Goal: Book appointment/travel/reservation

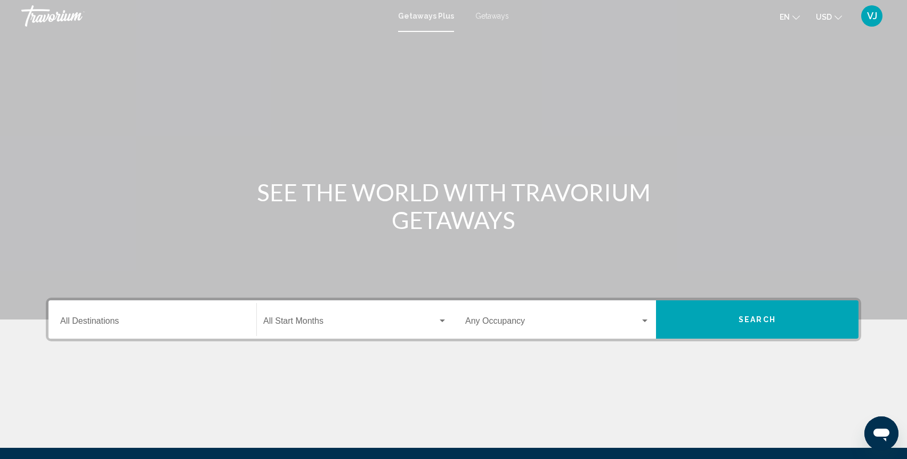
click at [106, 316] on div "Destination All Destinations" at bounding box center [152, 320] width 184 height 34
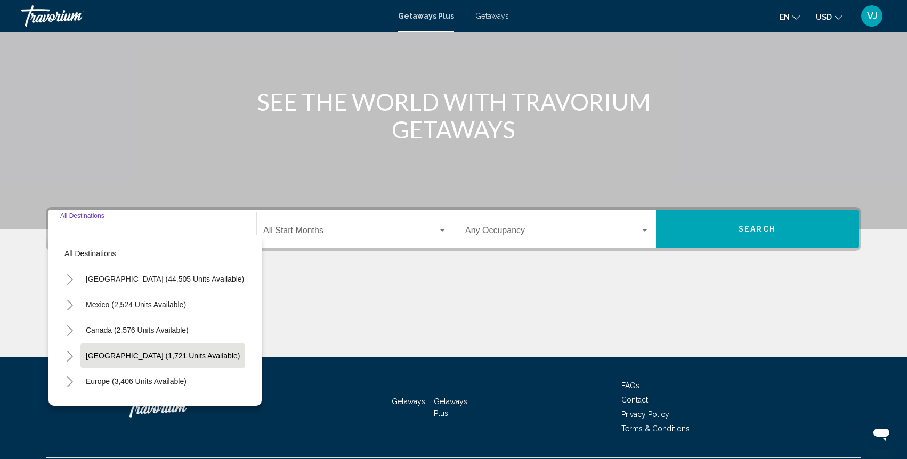
scroll to position [119, 0]
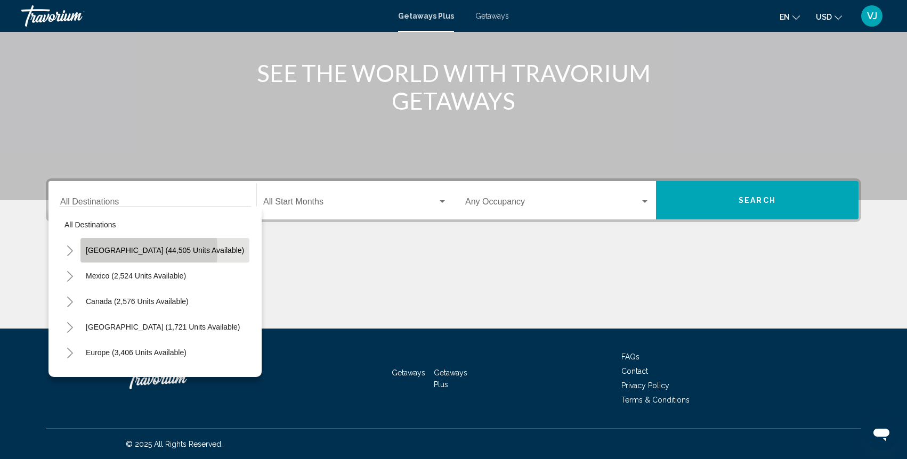
click at [110, 251] on span "[GEOGRAPHIC_DATA] (44,505 units available)" at bounding box center [165, 250] width 158 height 9
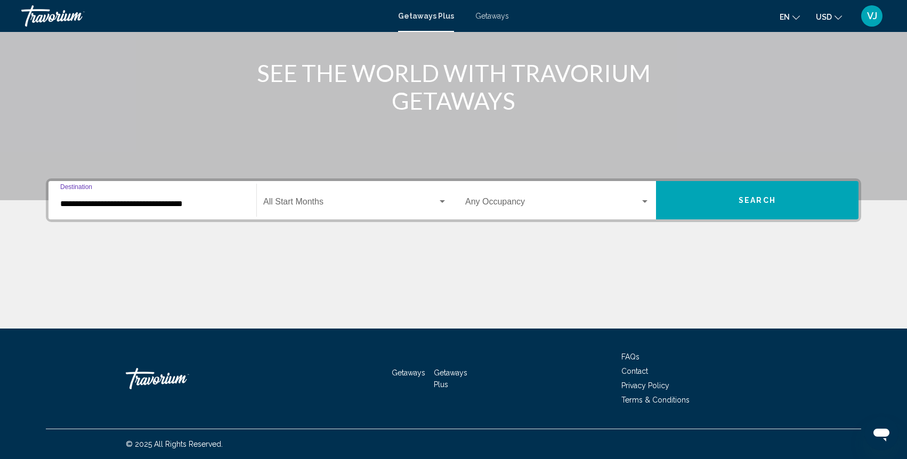
click at [216, 207] on input "**********" at bounding box center [152, 204] width 184 height 10
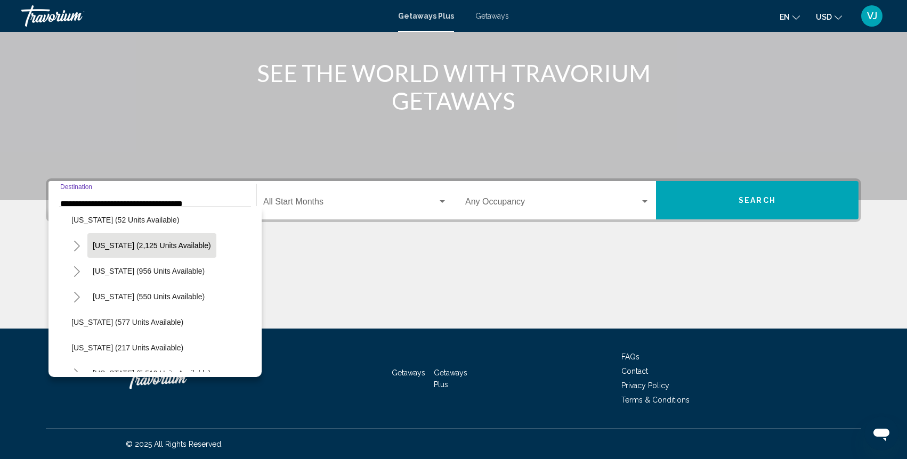
scroll to position [849, 10]
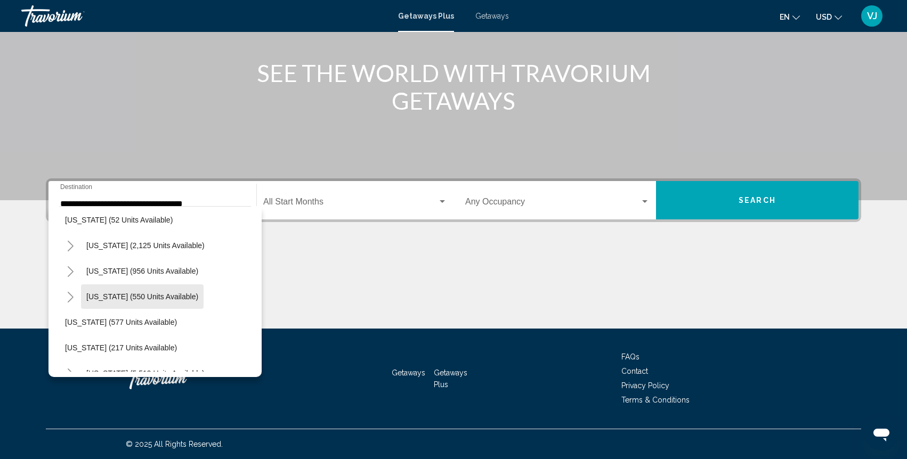
click at [162, 294] on span "[US_STATE] (550 units available)" at bounding box center [142, 297] width 112 height 9
type input "**********"
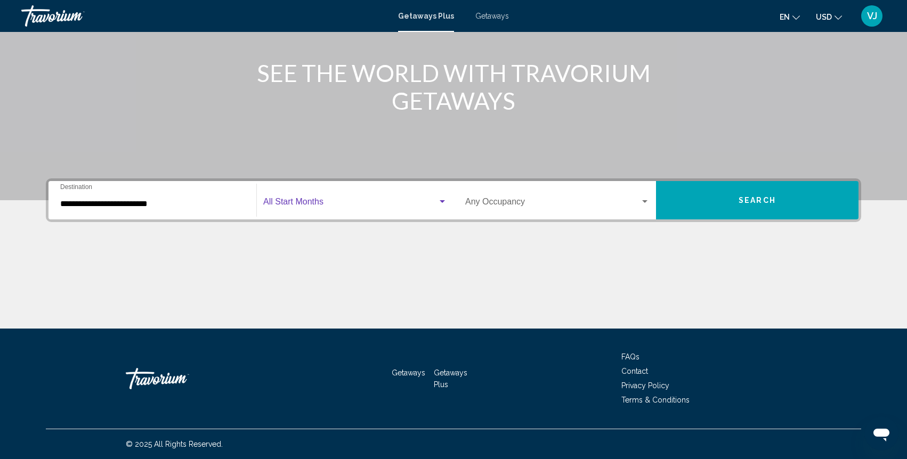
click at [440, 201] on div "Search widget" at bounding box center [442, 201] width 5 height 3
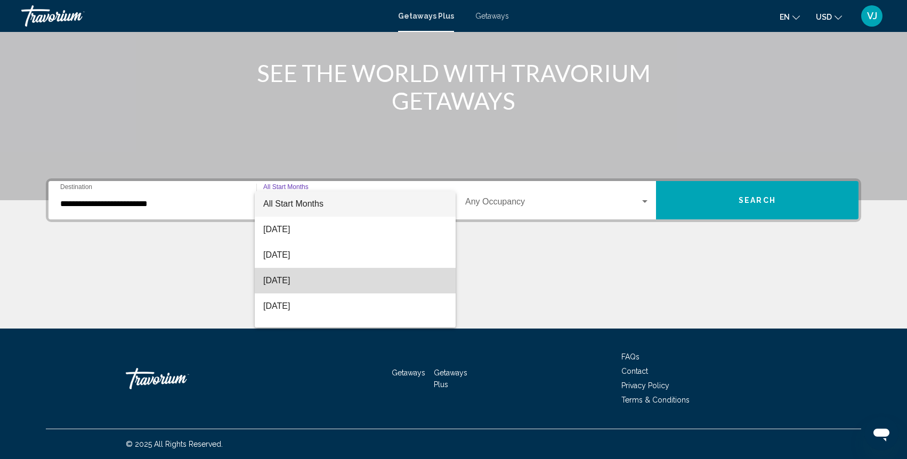
click at [354, 274] on span "[DATE]" at bounding box center [355, 281] width 184 height 26
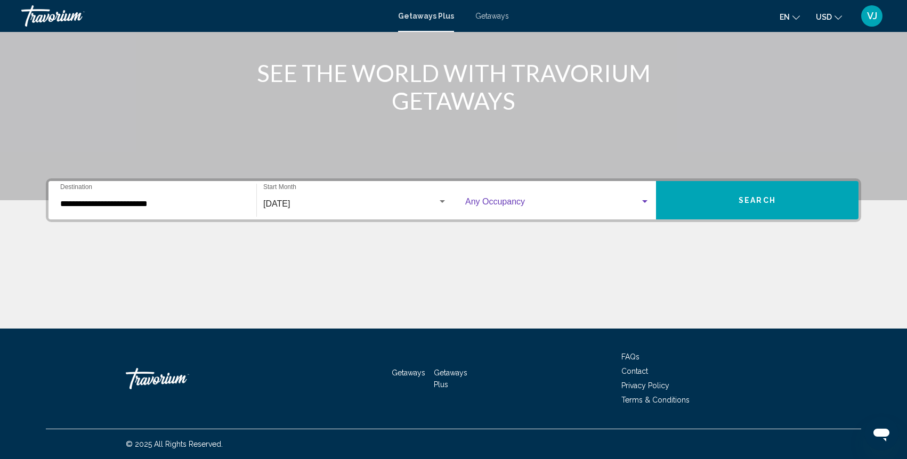
click at [644, 202] on div "Search widget" at bounding box center [644, 201] width 5 height 3
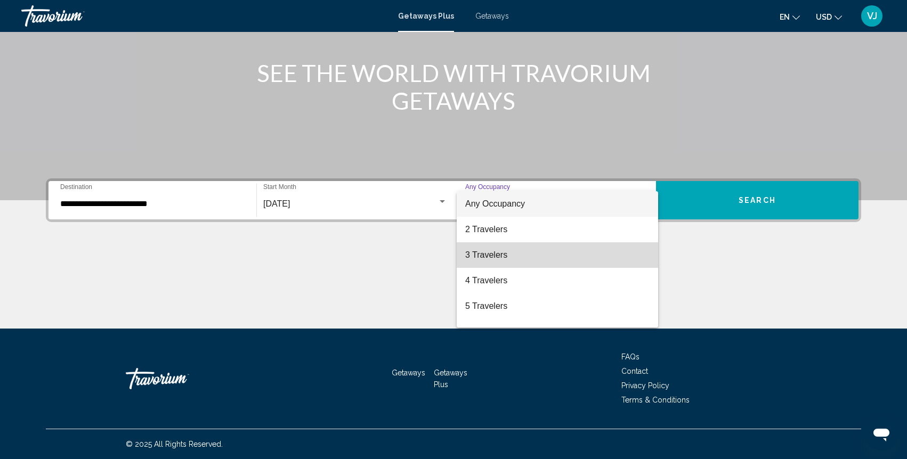
drag, startPoint x: 552, startPoint y: 249, endPoint x: 566, endPoint y: 240, distance: 16.6
click at [552, 249] on span "3 Travelers" at bounding box center [557, 256] width 184 height 26
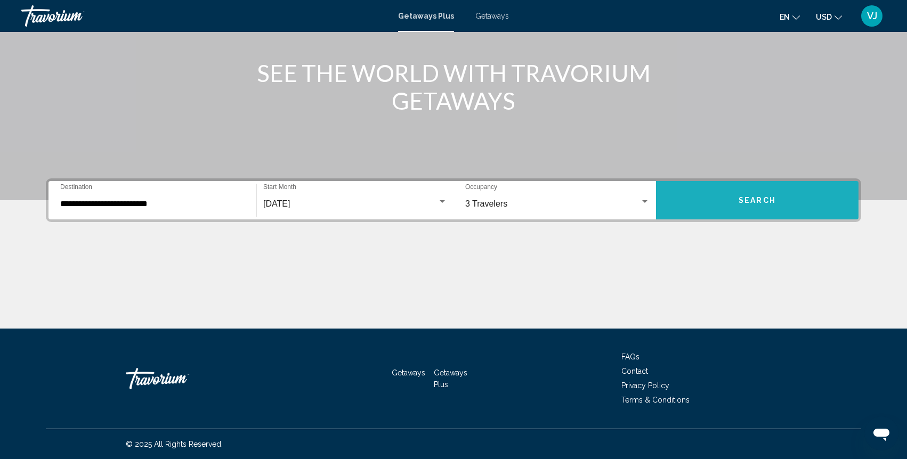
click at [756, 207] on button "Search" at bounding box center [757, 200] width 203 height 38
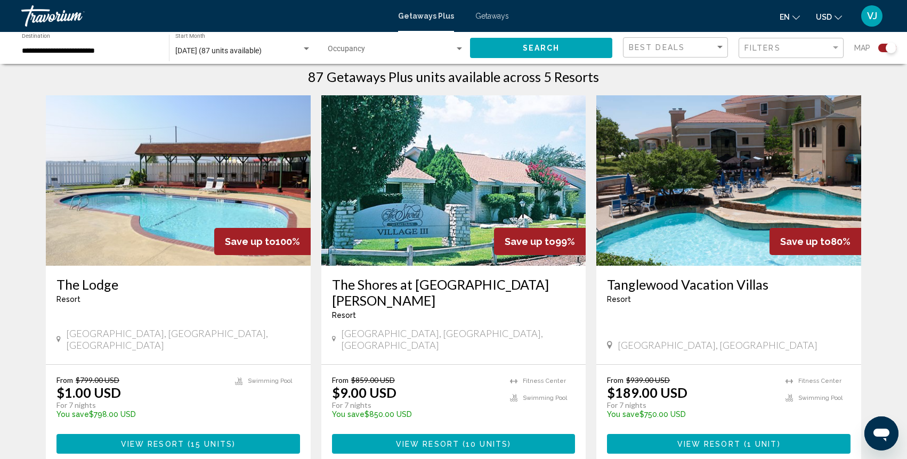
scroll to position [346, 0]
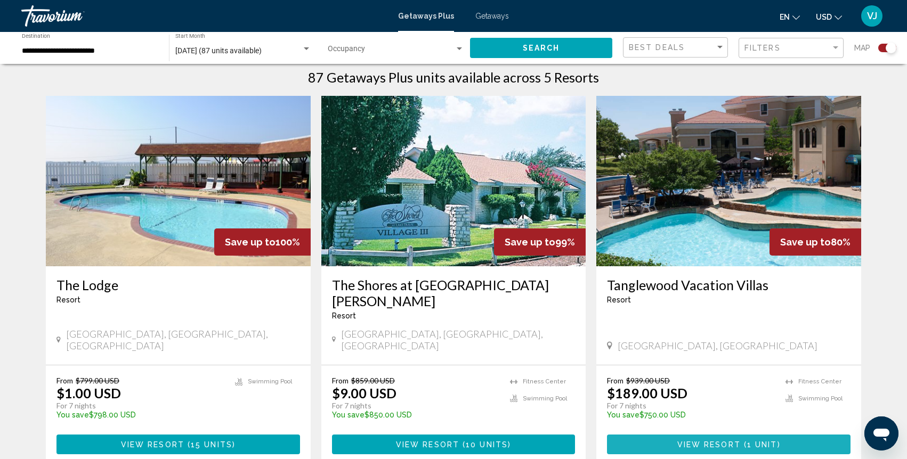
click at [725, 441] on span "View Resort" at bounding box center [709, 445] width 63 height 9
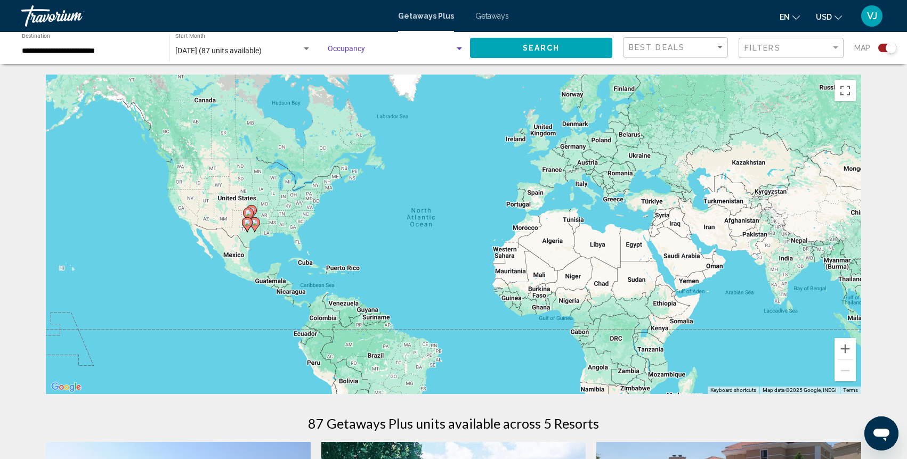
click at [460, 48] on div "Search widget" at bounding box center [459, 48] width 5 height 3
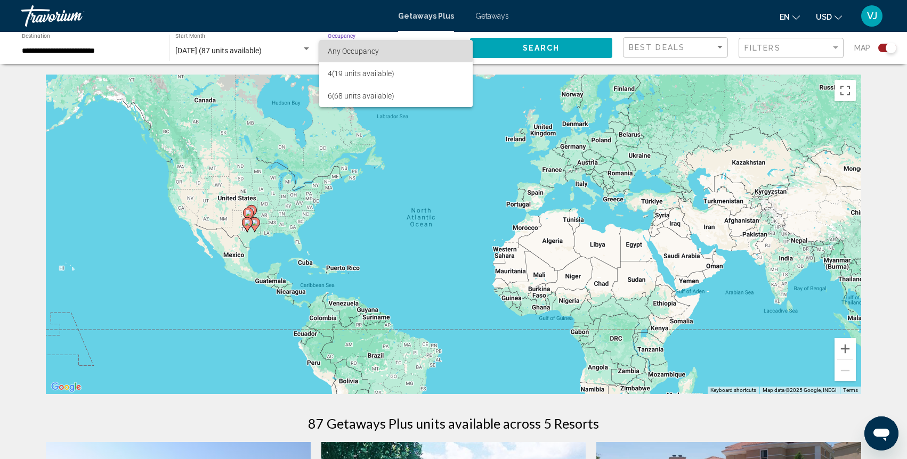
click at [365, 49] on span "Any Occupancy" at bounding box center [353, 51] width 51 height 9
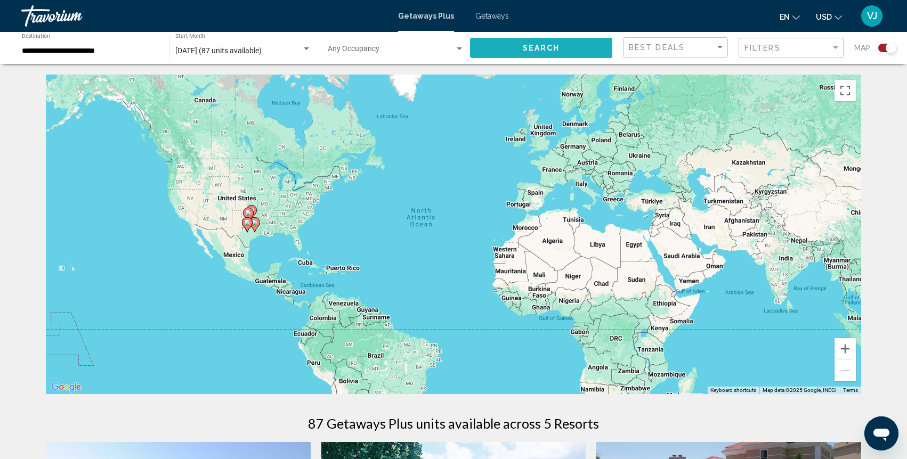
click at [528, 47] on span "Search" at bounding box center [541, 48] width 37 height 9
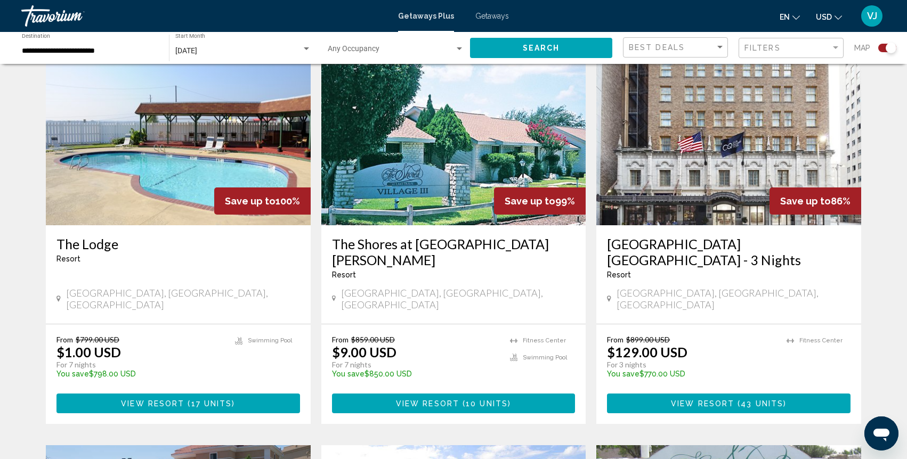
scroll to position [386, 0]
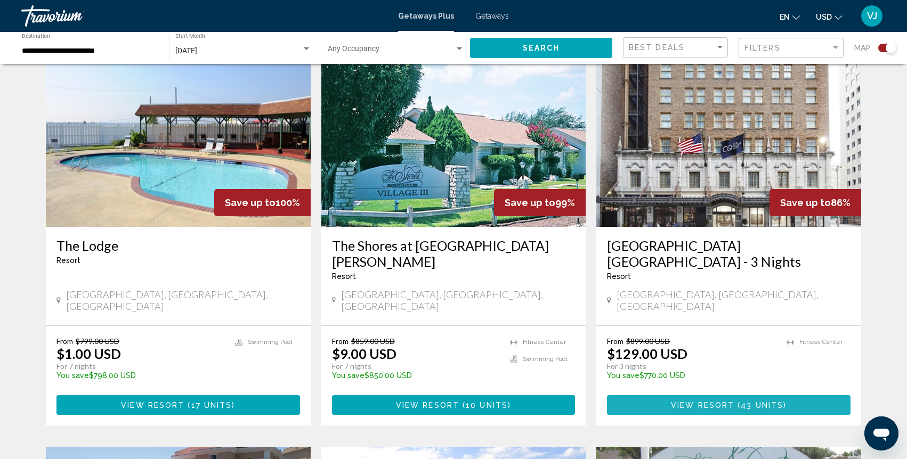
click at [741, 396] on button "View Resort ( 43 units )" at bounding box center [729, 406] width 244 height 20
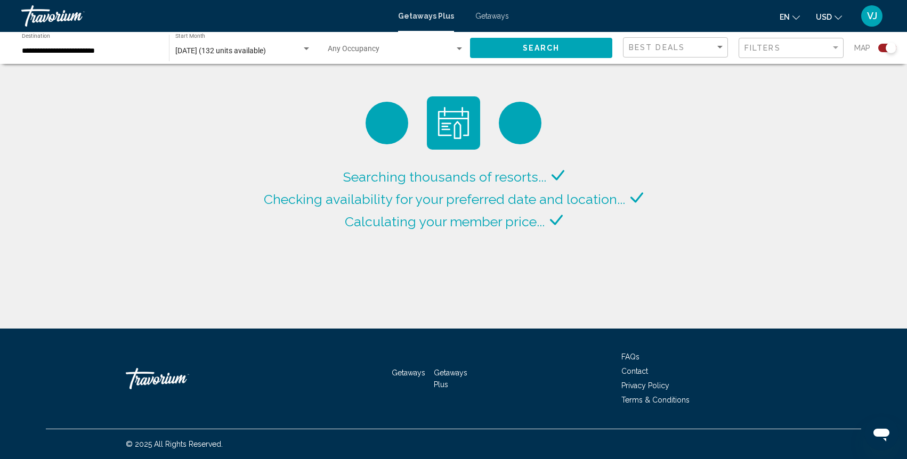
click at [435, 19] on span "Getaways Plus" at bounding box center [426, 16] width 56 height 9
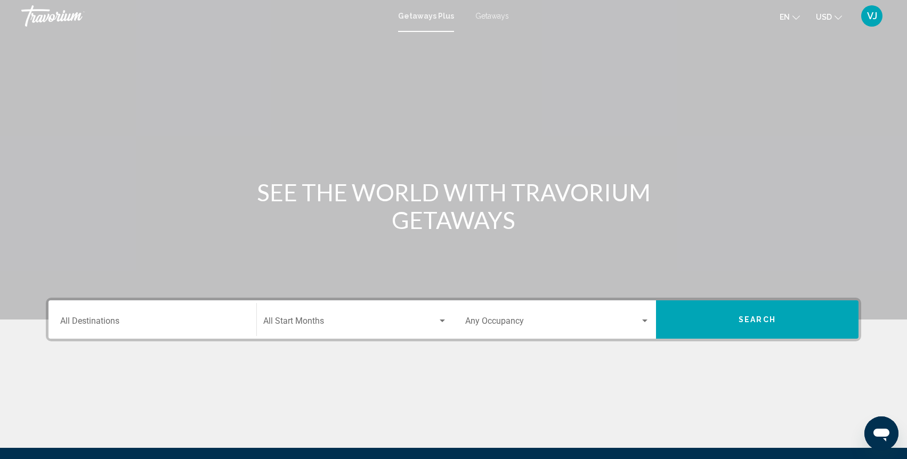
click at [102, 325] on input "Destination All Destinations" at bounding box center [152, 324] width 184 height 10
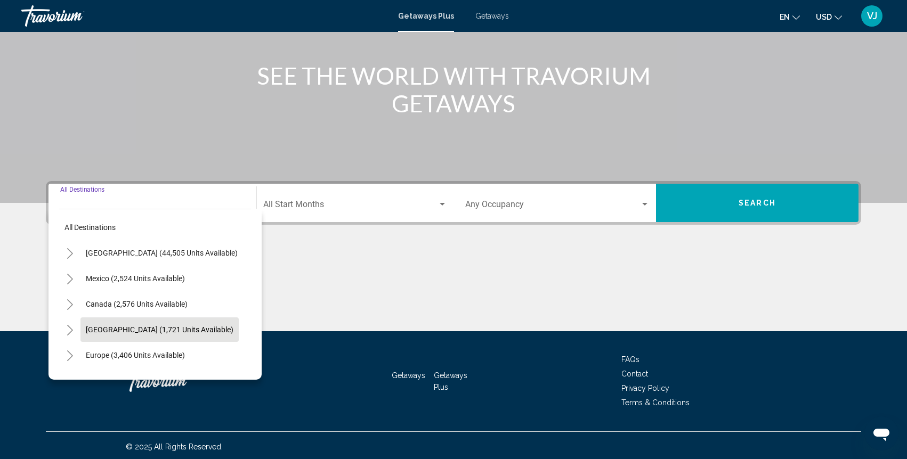
scroll to position [119, 0]
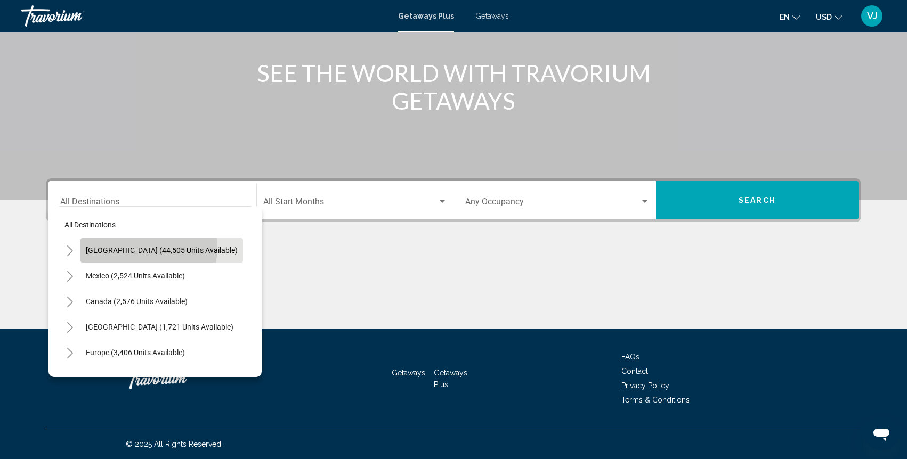
click at [133, 246] on span "[GEOGRAPHIC_DATA] (44,505 units available)" at bounding box center [162, 250] width 152 height 9
type input "**********"
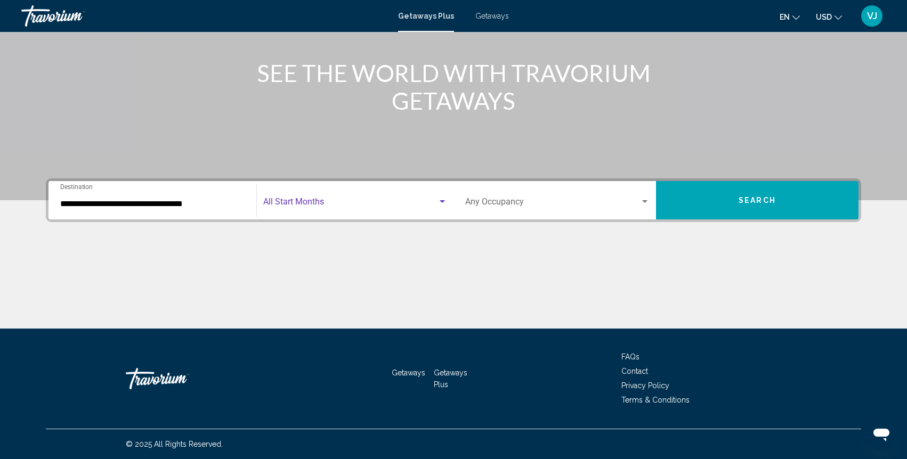
click at [440, 199] on div "Search widget" at bounding box center [443, 202] width 10 height 9
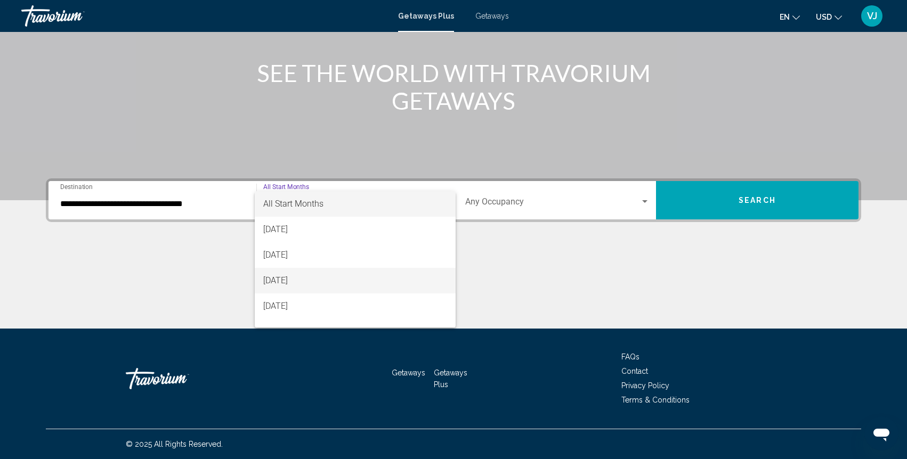
click at [353, 285] on span "[DATE]" at bounding box center [355, 281] width 184 height 26
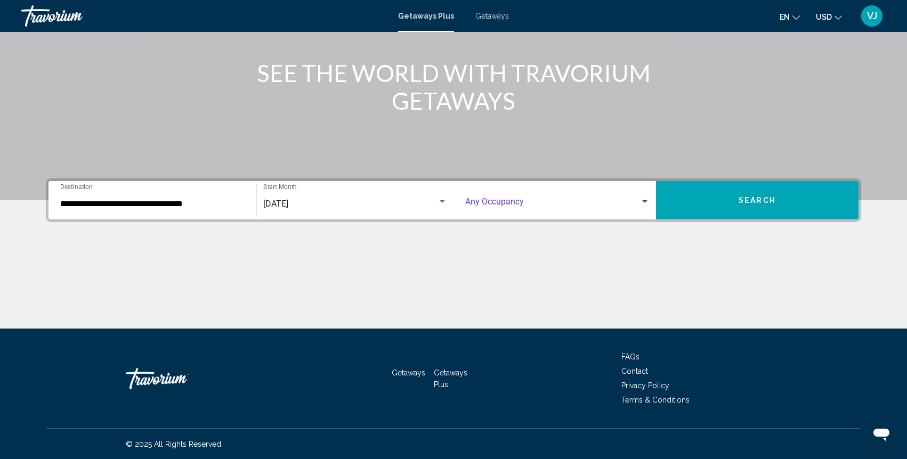
click at [644, 206] on div "Search widget" at bounding box center [557, 204] width 184 height 10
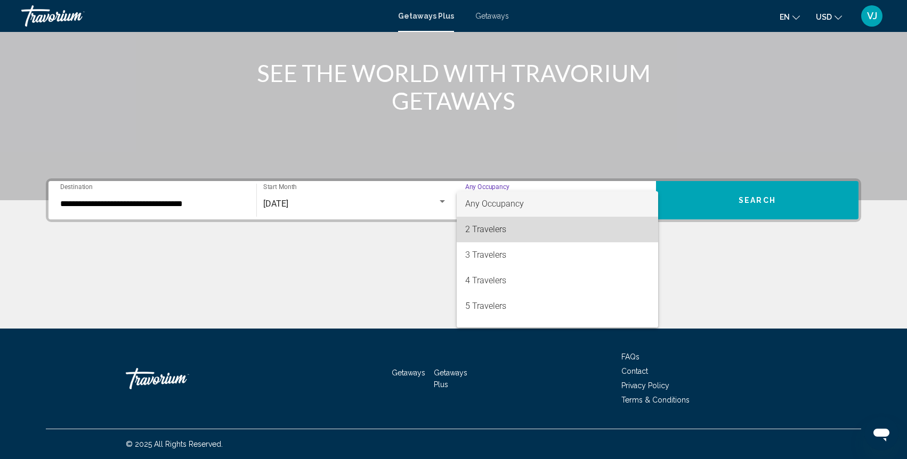
click at [505, 232] on span "2 Travelers" at bounding box center [557, 230] width 184 height 26
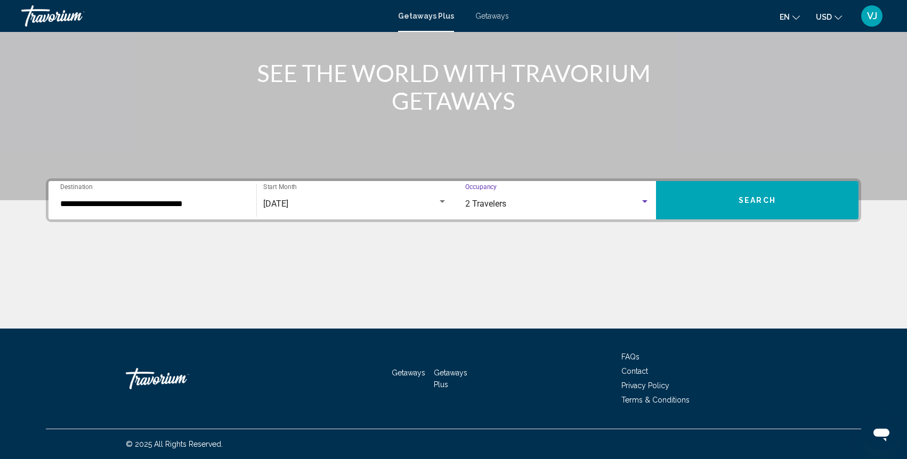
scroll to position [118, 0]
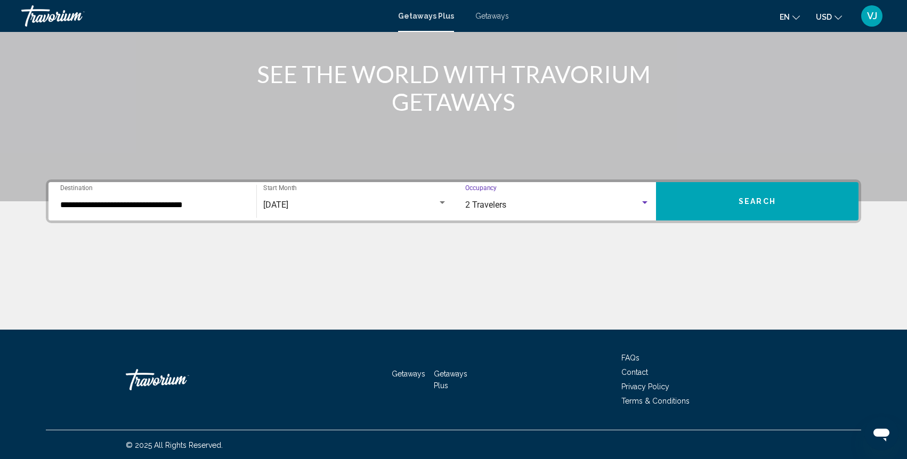
click at [729, 337] on div "Getaways Getaways Plus FAQs Contact Privacy Policy Terms & Conditions" at bounding box center [454, 380] width 816 height 100
click at [209, 207] on input "**********" at bounding box center [152, 205] width 184 height 10
